Goal: Task Accomplishment & Management: Use online tool/utility

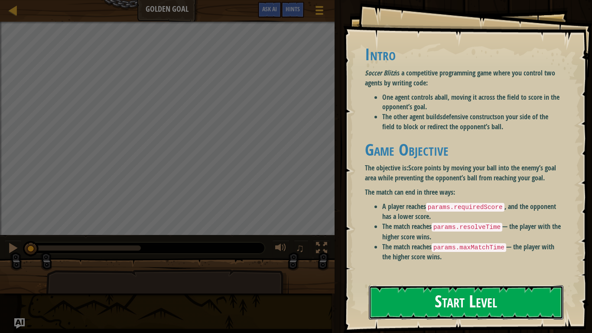
click at [496, 301] on button "Start Level" at bounding box center [466, 302] width 195 height 34
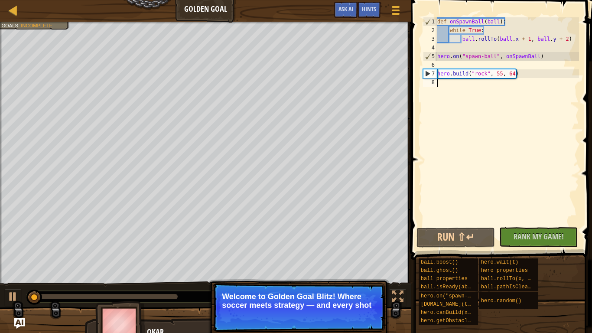
click at [337, 295] on p "Welcome to Golden Goal Blitz! Where soccer meets strategy — and every shot" at bounding box center [299, 300] width 154 height 17
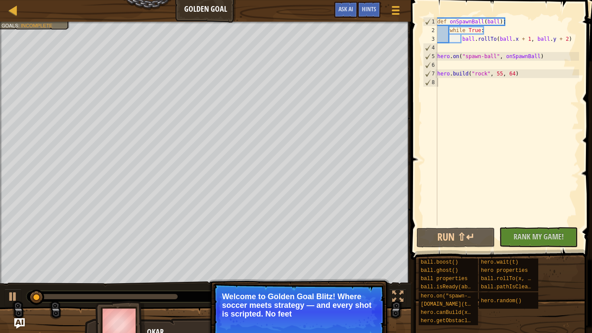
click at [337, 295] on p "Welcome to Golden Goal Blitz! Where soccer meets strategy — and every shot is s…" at bounding box center [299, 305] width 154 height 26
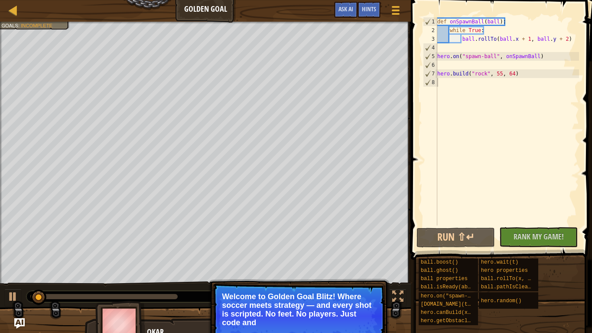
click at [337, 295] on p "Welcome to Golden Goal Blitz! Where soccer meets strategy — and every shot is s…" at bounding box center [299, 309] width 154 height 35
click at [354, 317] on p "Welcome to Golden Goal Blitz! Where soccer meets strategy — and every shot is s…" at bounding box center [299, 309] width 154 height 35
click at [363, 320] on p "Welcome to Golden Goal Blitz! Where soccer meets strategy — and every shot is s…" at bounding box center [299, 309] width 154 height 35
click at [364, 322] on p "Welcome to Golden Goal Blitz! Where soccer meets strategy — and every shot is s…" at bounding box center [299, 309] width 154 height 35
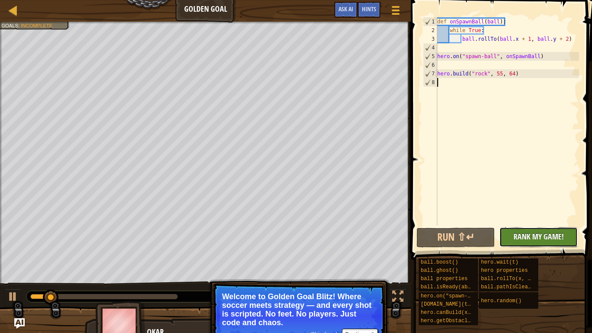
click at [527, 238] on span "Rank My Game!" at bounding box center [539, 236] width 50 height 11
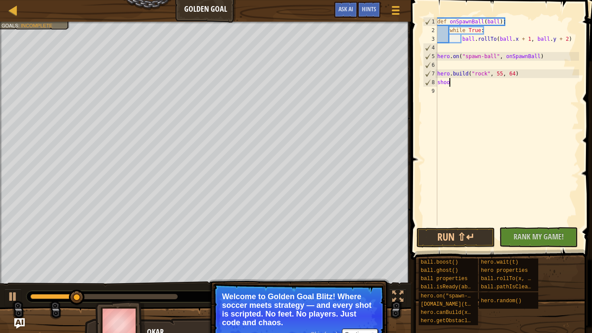
scroll to position [4, 2]
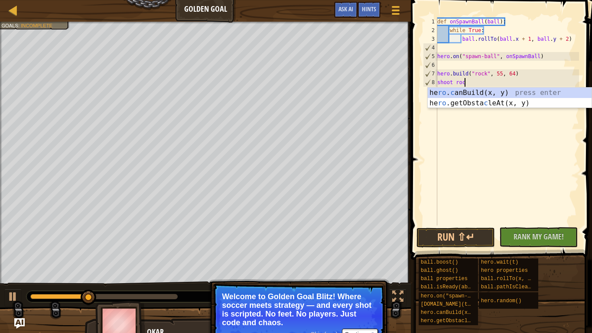
type textarea "shoot rock"
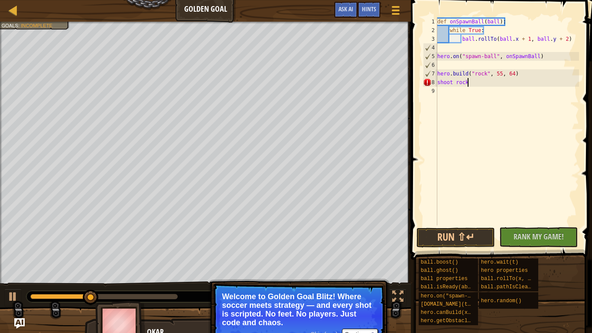
scroll to position [4, 0]
type textarea "biuld"
